Goal: Book appointment/travel/reservation

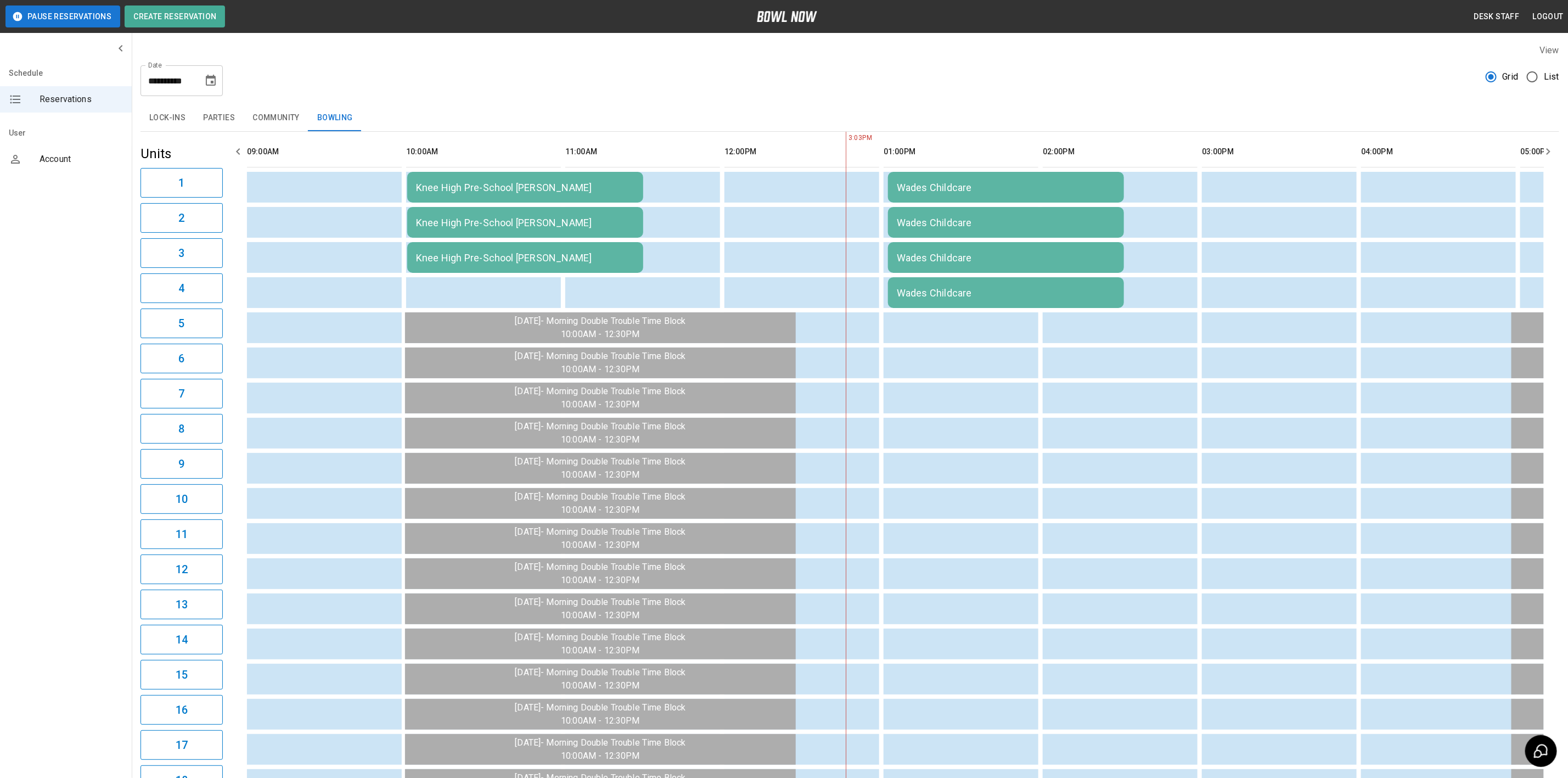
scroll to position [0, 477]
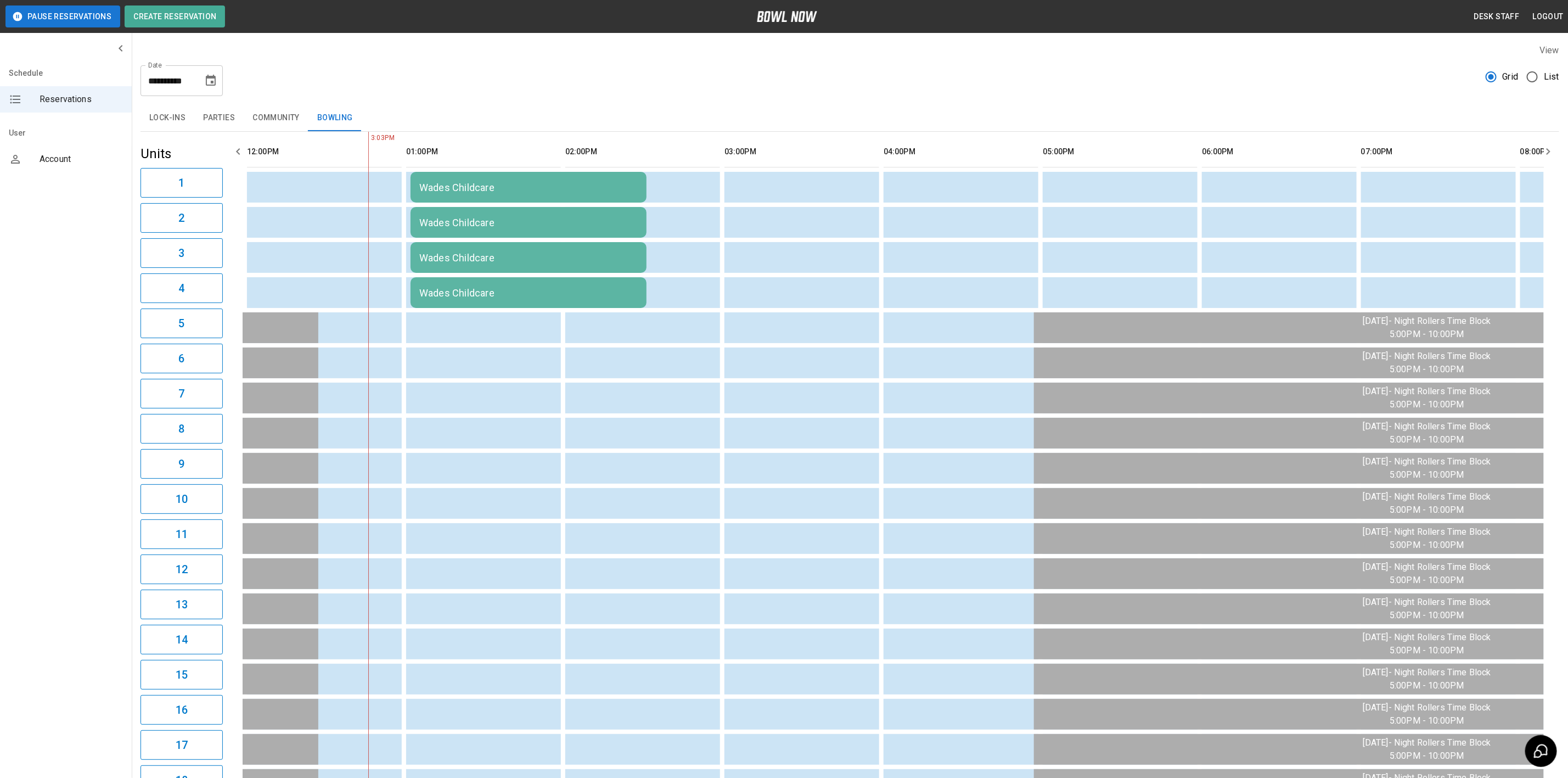
click at [214, 81] on icon "Choose date, selected date is Aug 14, 2025" at bounding box center [211, 81] width 13 height 13
click at [97, 148] on icon "Next month" at bounding box center [91, 155] width 13 height 13
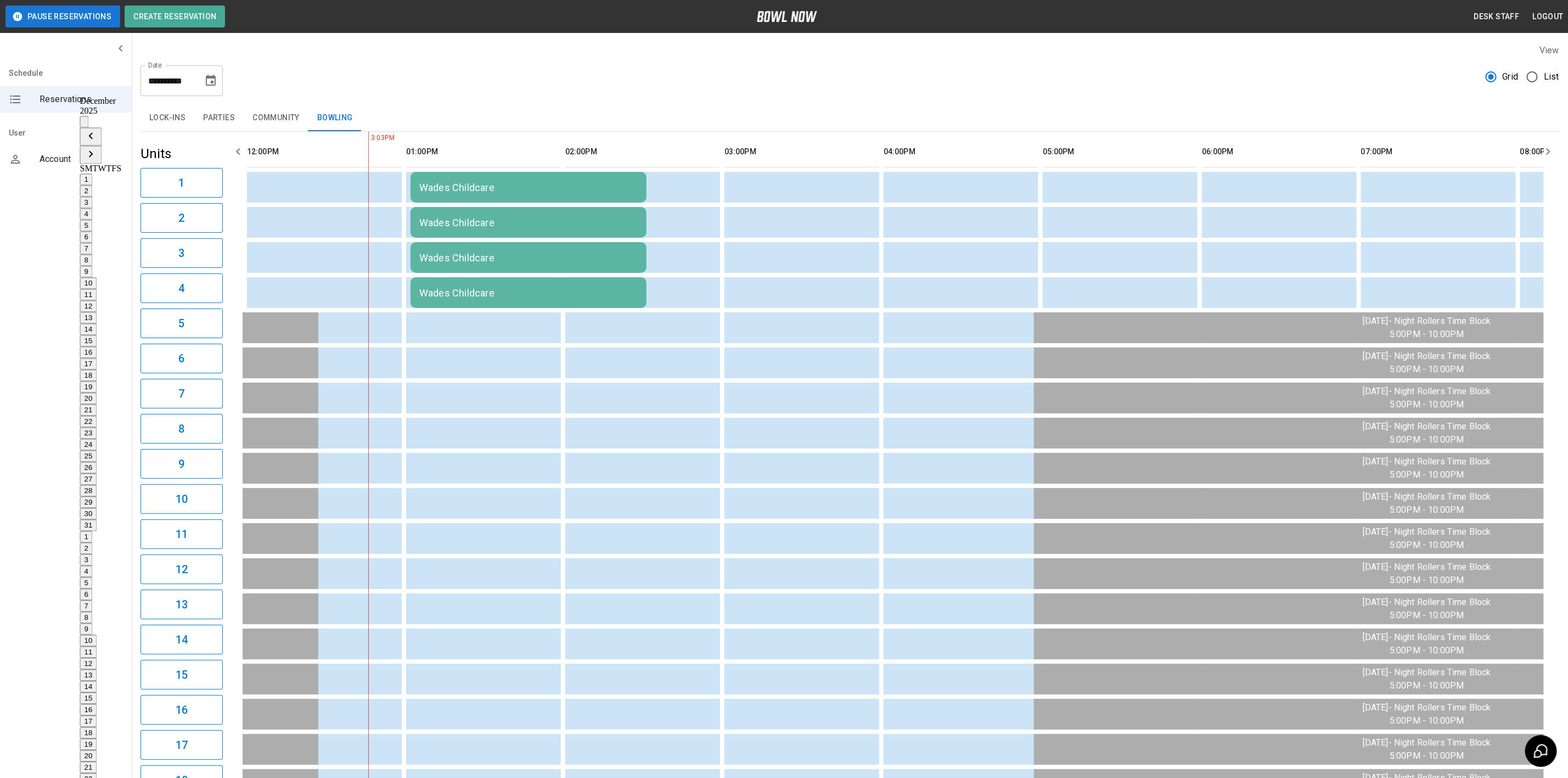
click at [97, 148] on icon "Next month" at bounding box center [91, 155] width 13 height 13
click at [97, 485] on button "28" at bounding box center [89, 491] width 17 height 12
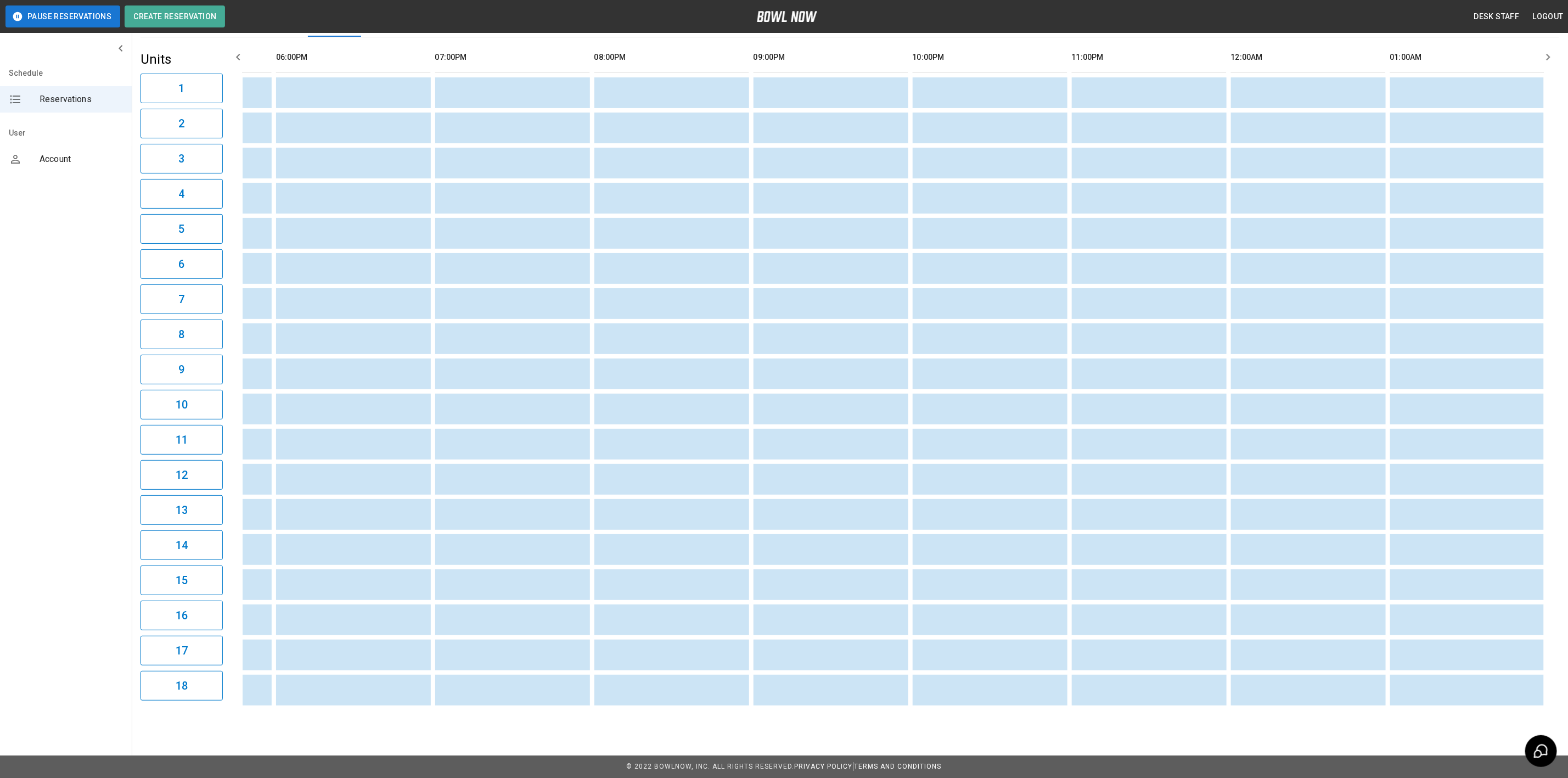
scroll to position [0, 955]
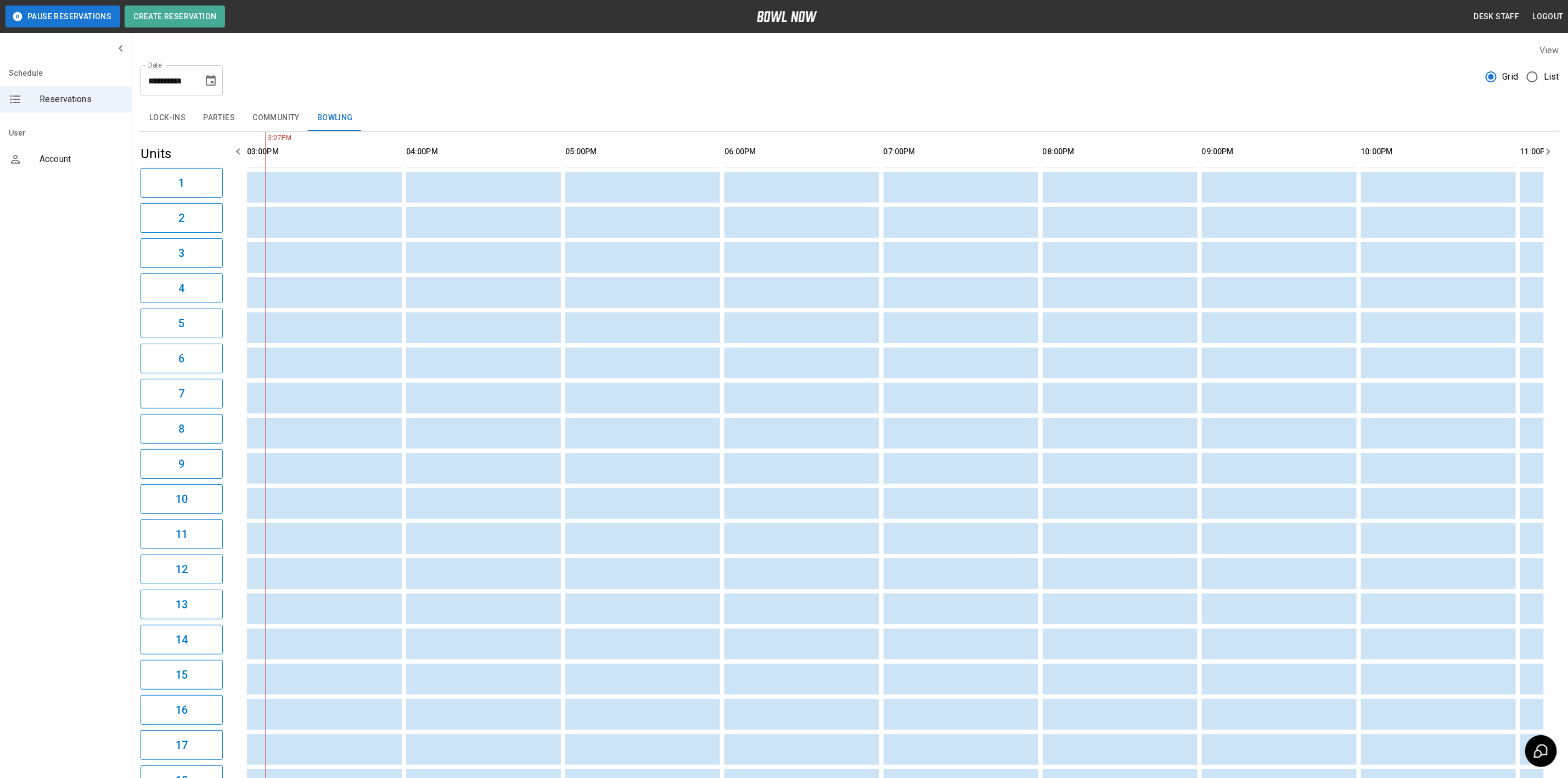
click at [209, 82] on icon "Choose date, selected date is Feb 28, 2026" at bounding box center [211, 81] width 13 height 13
click at [97, 148] on icon "Next month" at bounding box center [91, 155] width 13 height 13
click at [97, 485] on button "28" at bounding box center [89, 491] width 17 height 12
click at [218, 82] on button "Choose date, selected date is Mar 28, 2026" at bounding box center [211, 81] width 22 height 22
click at [97, 130] on icon "Previous month" at bounding box center [91, 136] width 13 height 13
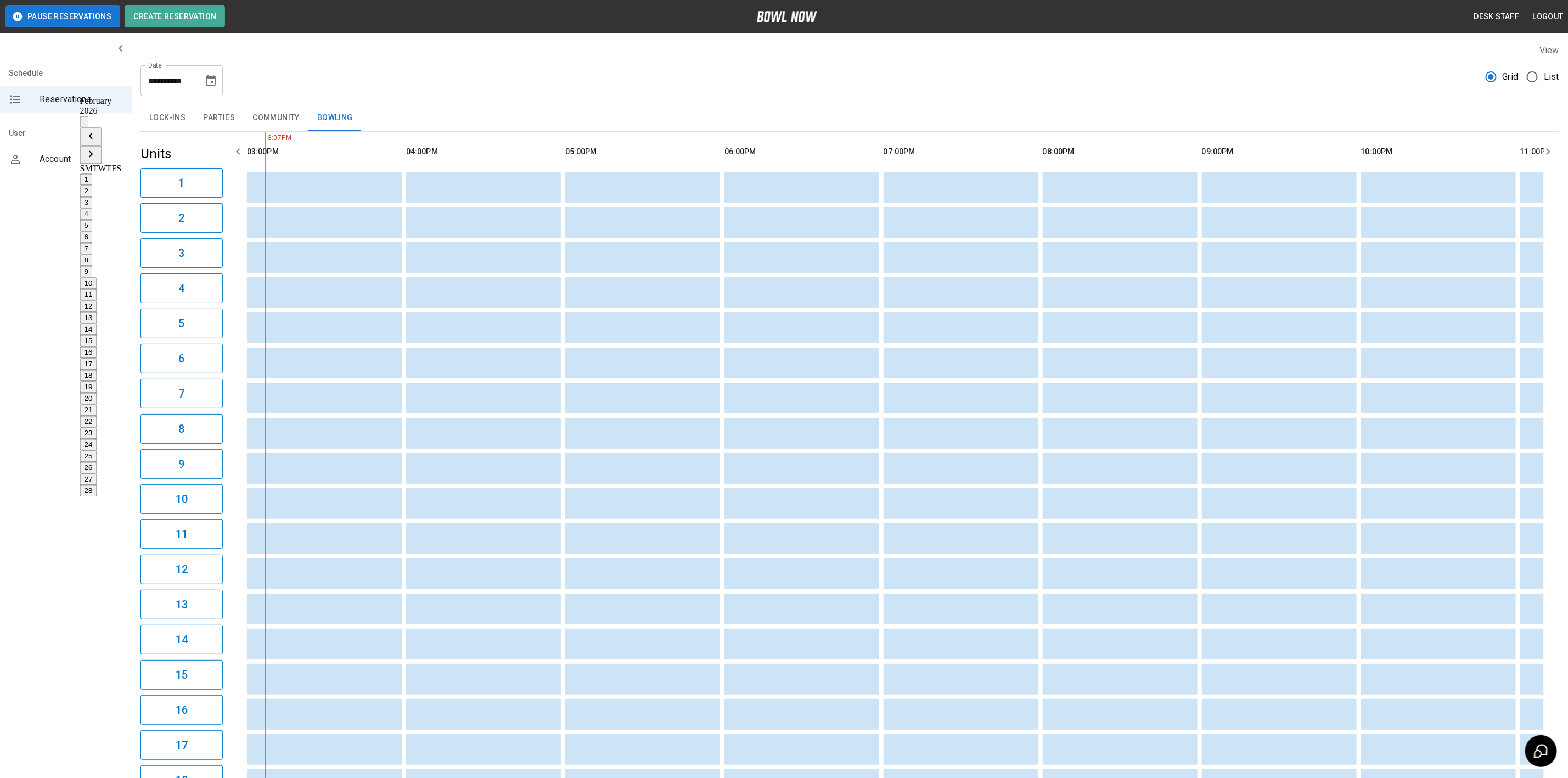
click at [97, 485] on button "28" at bounding box center [89, 491] width 17 height 12
type input "**********"
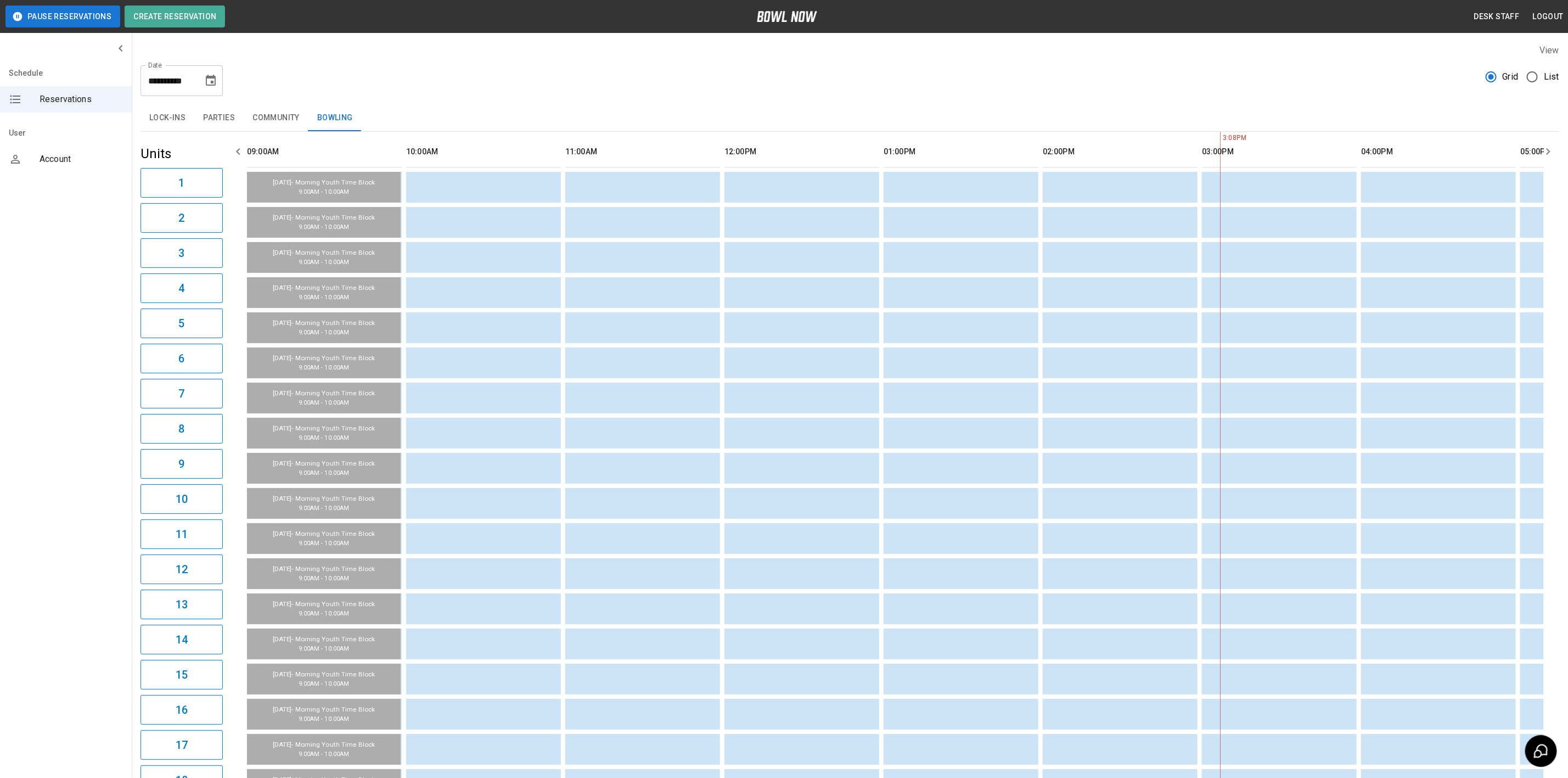
click at [203, 73] on button "Choose date, selected date is Feb 28, 2026" at bounding box center [211, 81] width 22 height 22
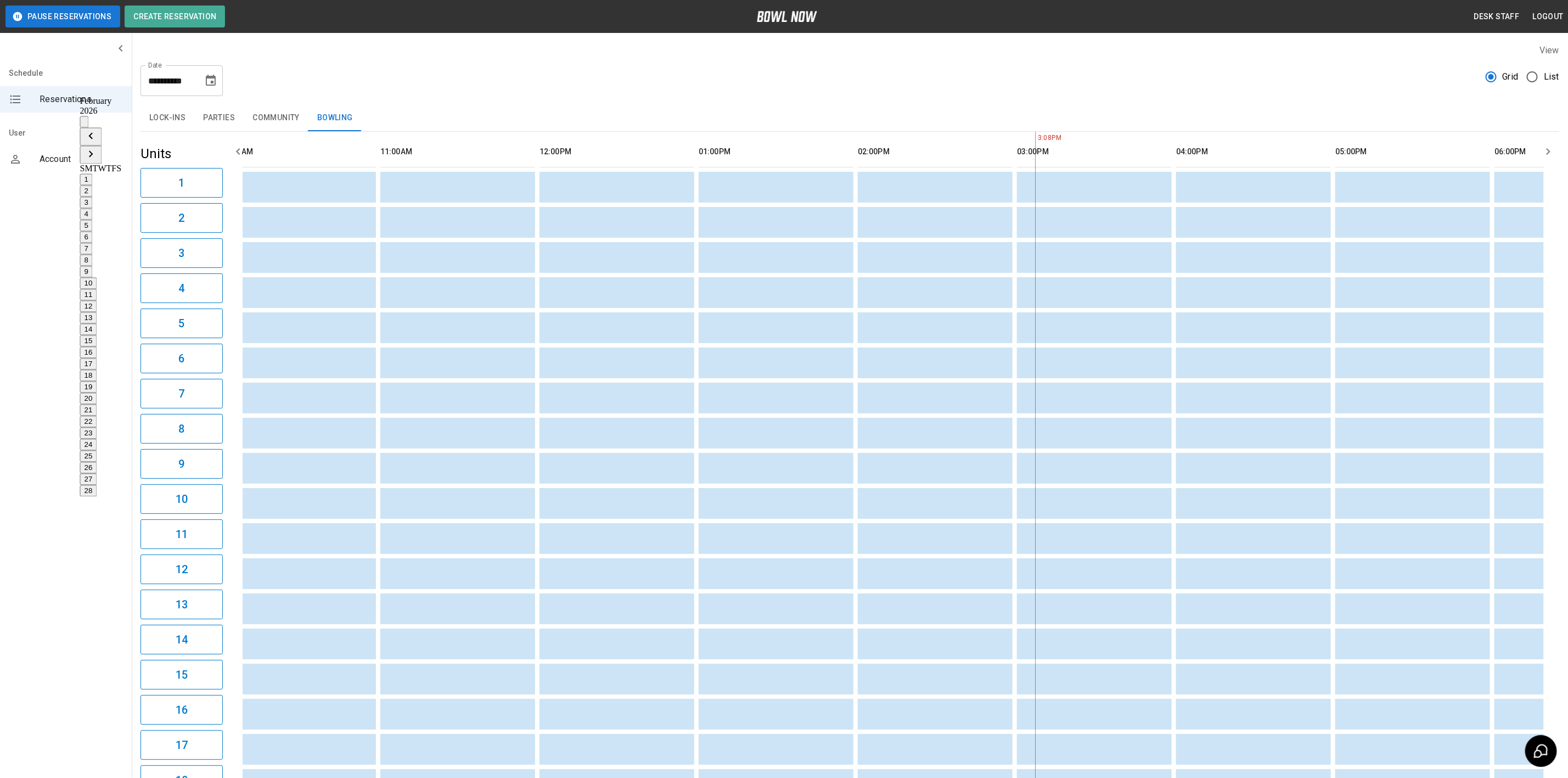
click at [66, 416] on div "Schedule Reservations User Account" at bounding box center [66, 389] width 132 height 778
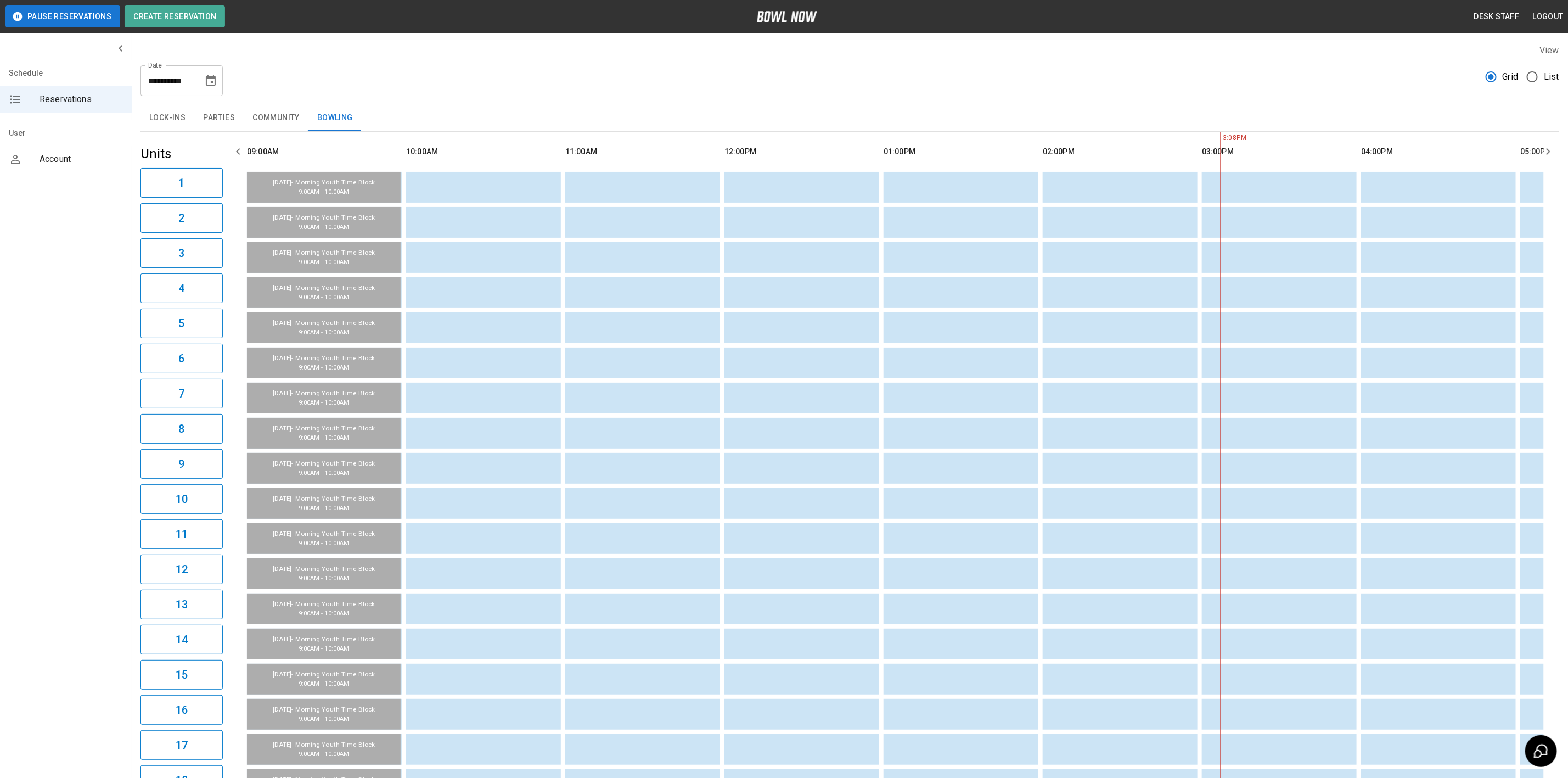
scroll to position [0, 56]
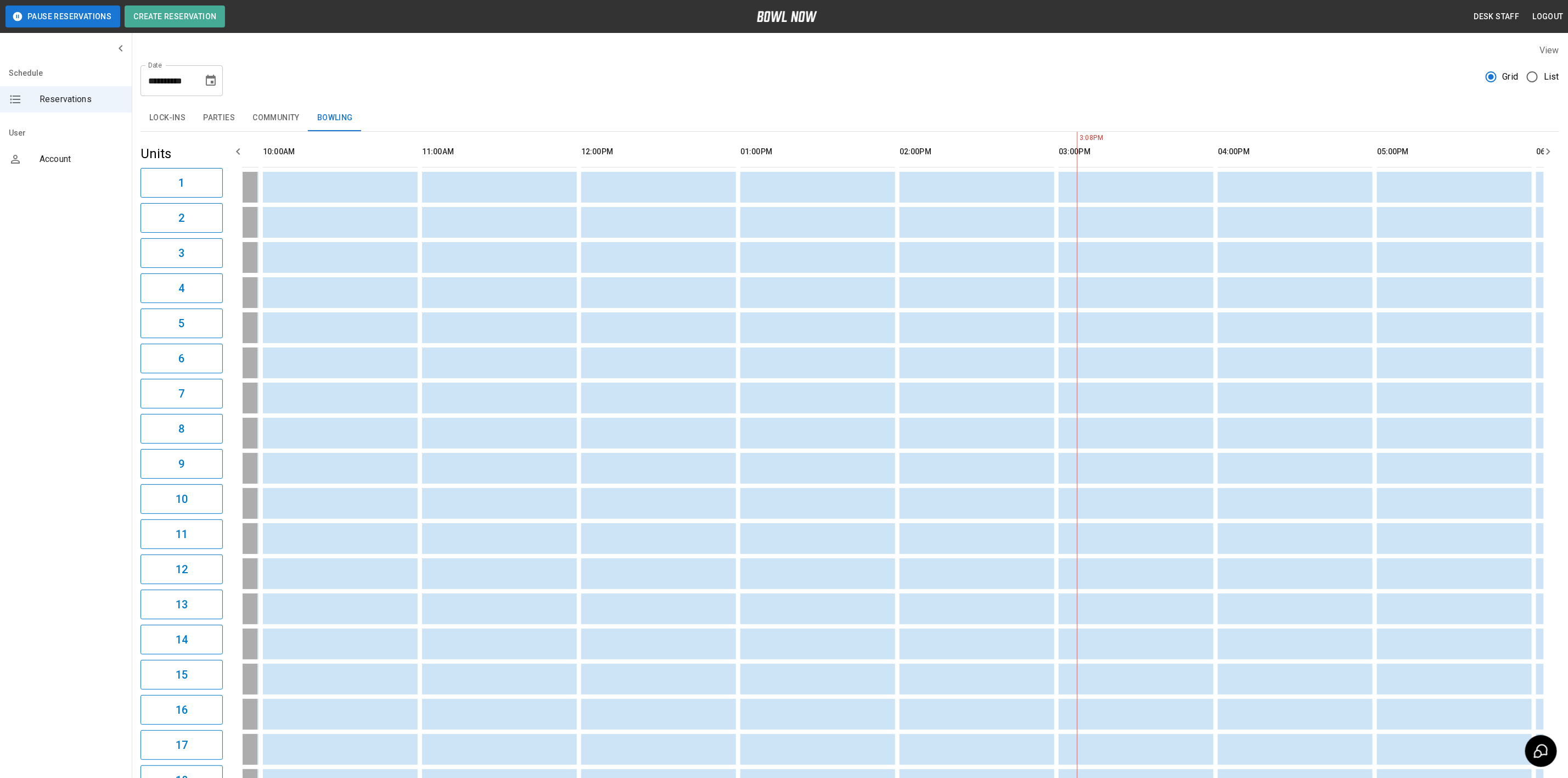
click at [399, 46] on div "View" at bounding box center [850, 50] width 1419 height 13
